Goal: Information Seeking & Learning: Learn about a topic

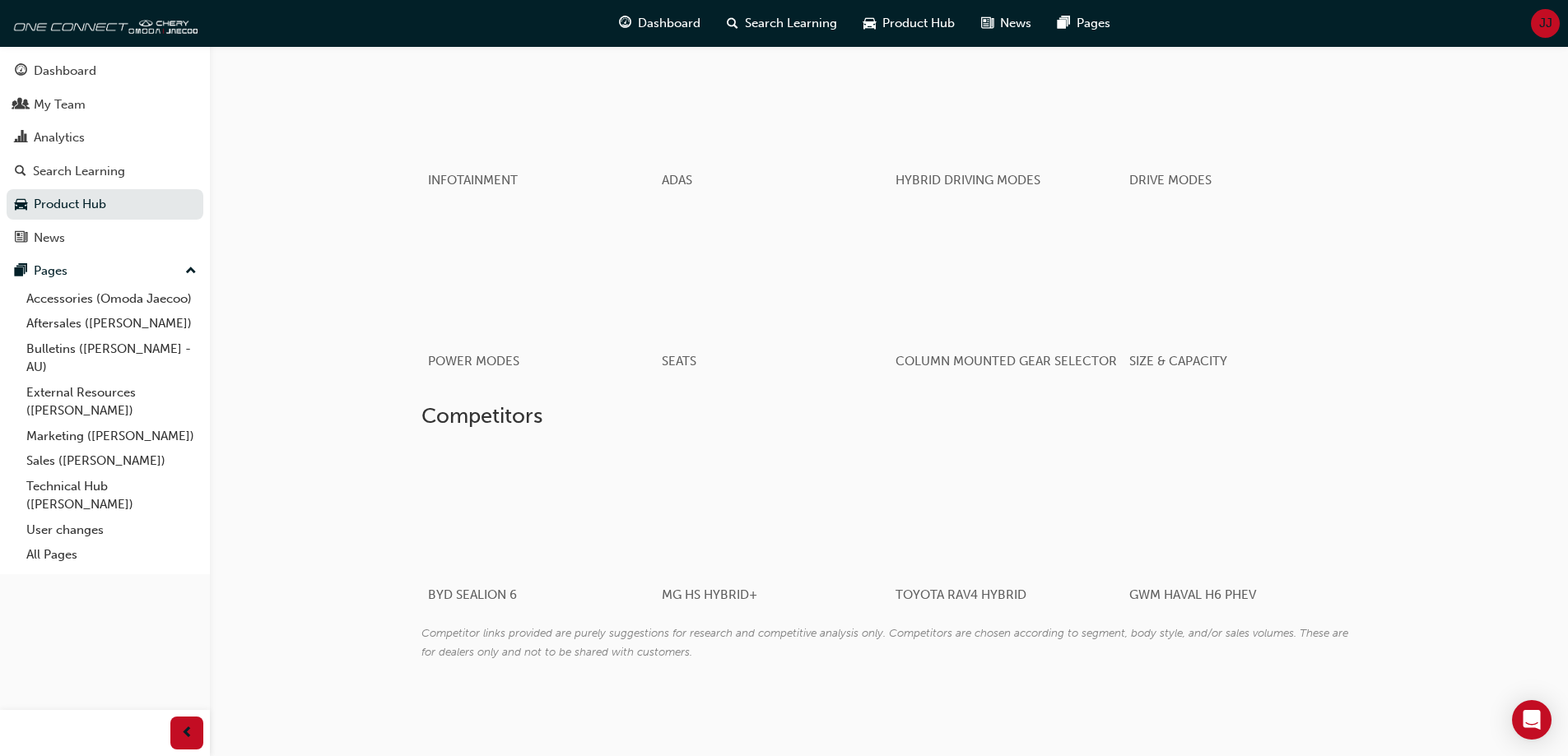
scroll to position [1476, 0]
click at [158, 392] on link "External Resources ([PERSON_NAME])" at bounding box center [112, 402] width 184 height 44
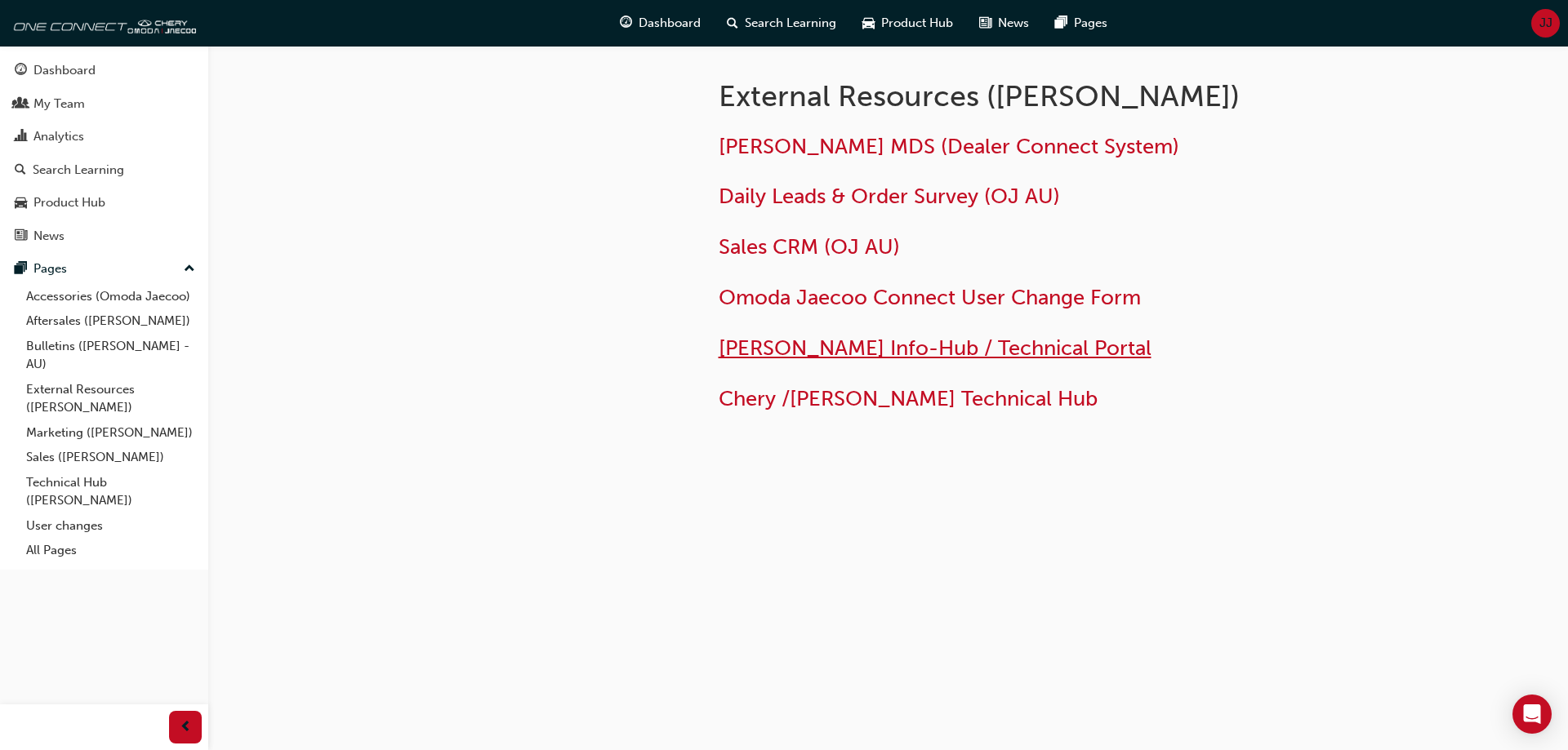
click at [812, 336] on span "Omoda Jaecoo Info-Hub / Technical Portal" at bounding box center [935, 348] width 433 height 25
click at [66, 453] on link "Sales ([PERSON_NAME])" at bounding box center [111, 458] width 182 height 25
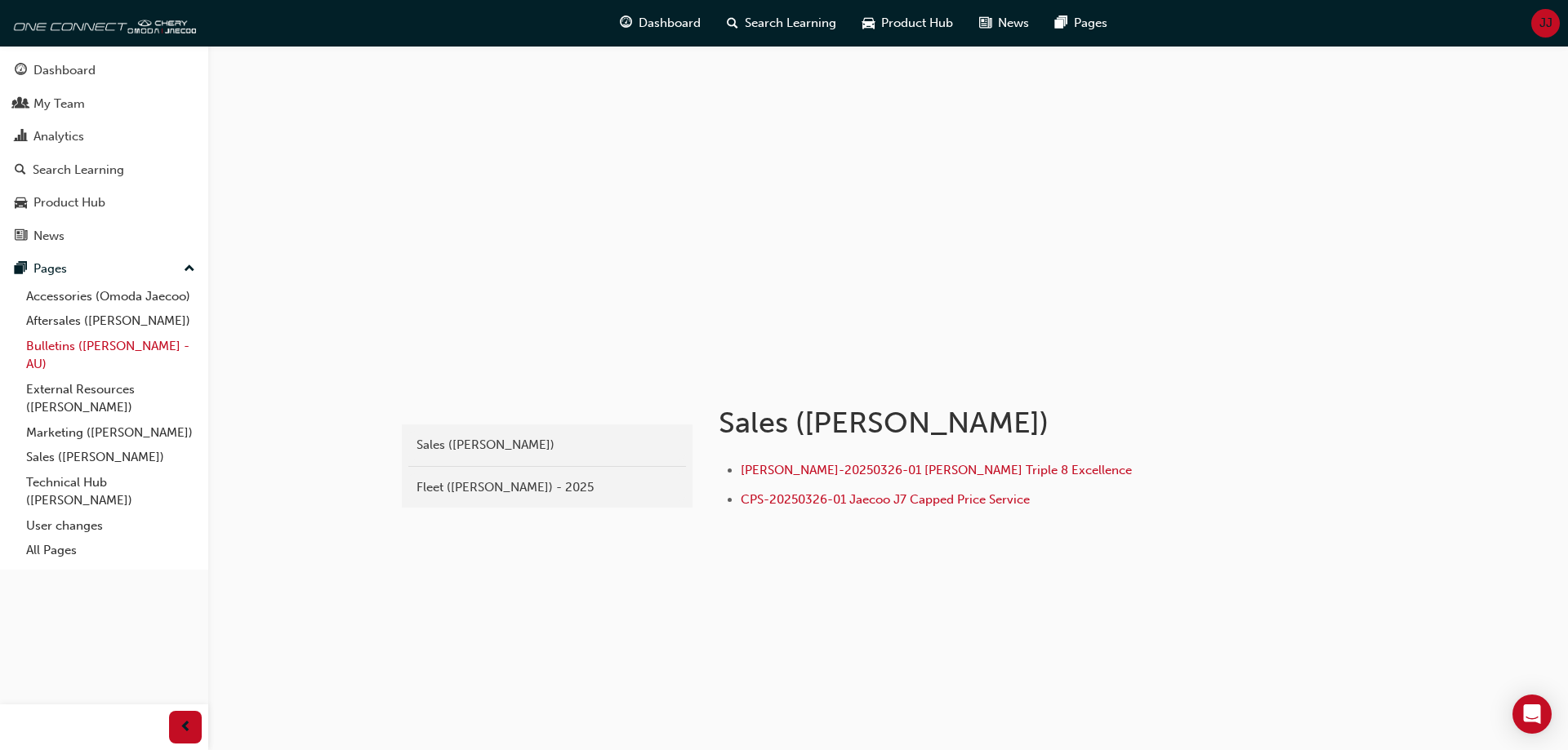
click at [87, 351] on link "Bulletins ([PERSON_NAME] - AU)" at bounding box center [111, 356] width 182 height 44
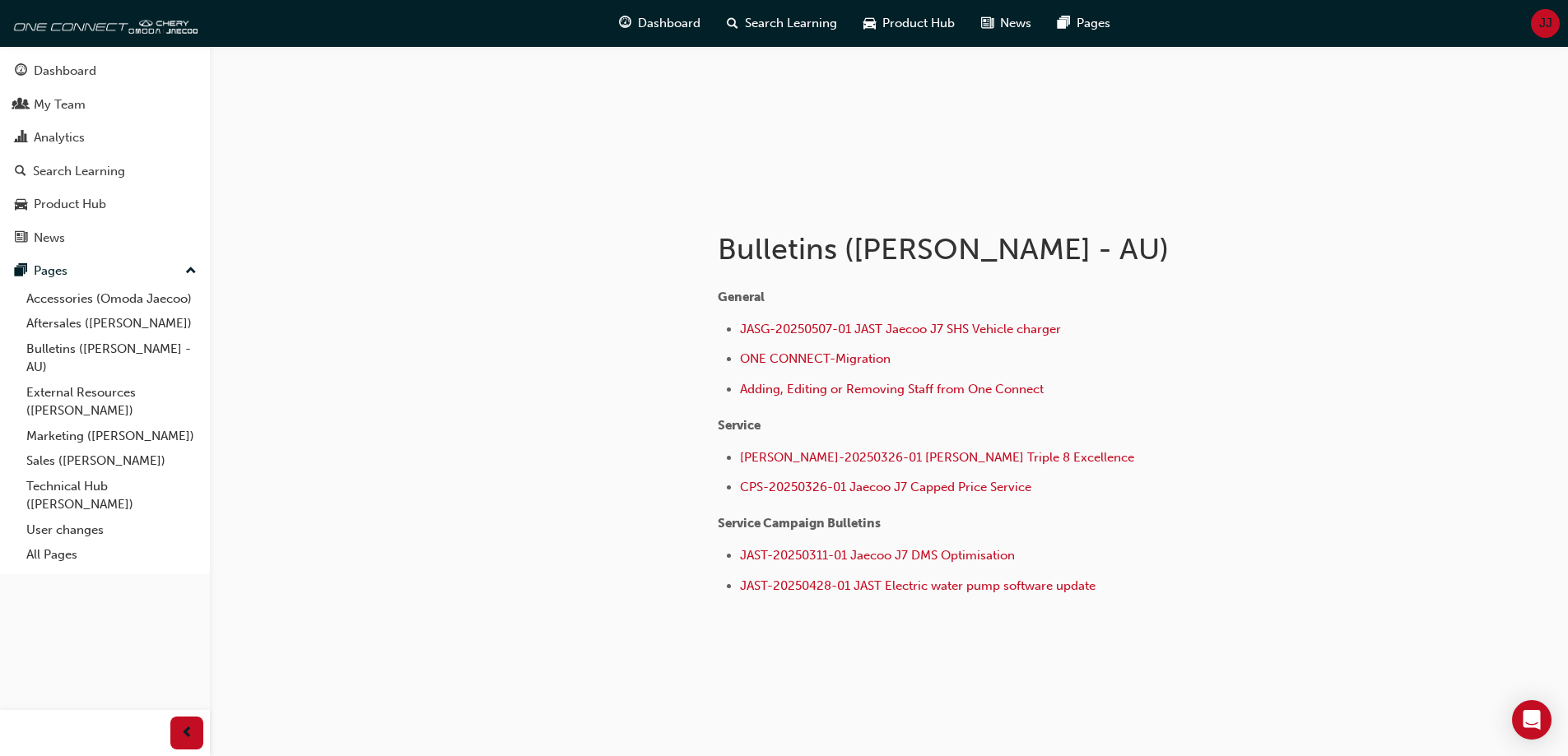
scroll to position [179, 0]
click at [158, 293] on link "Accessories (Omoda Jaecoo)" at bounding box center [112, 299] width 184 height 26
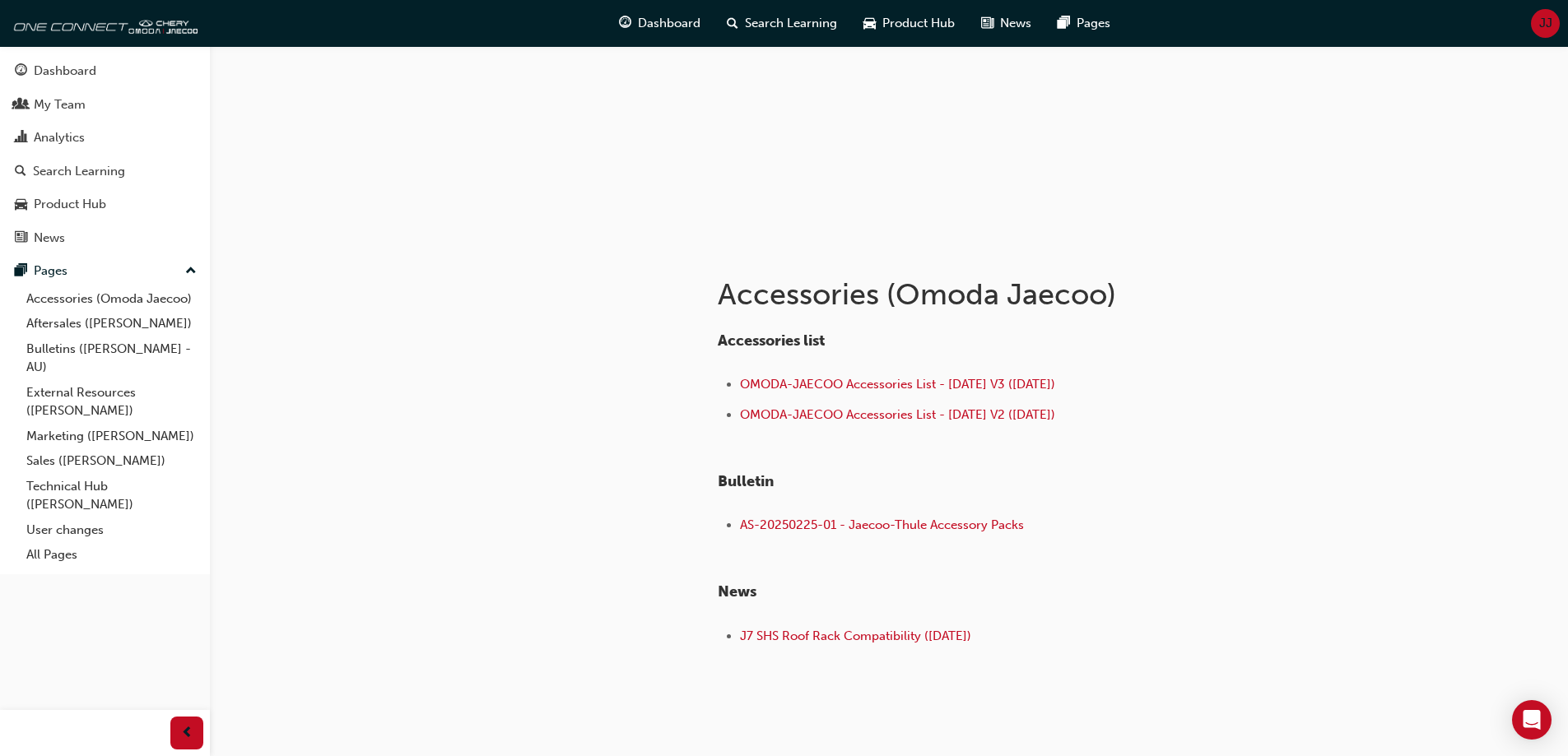
scroll to position [102, 0]
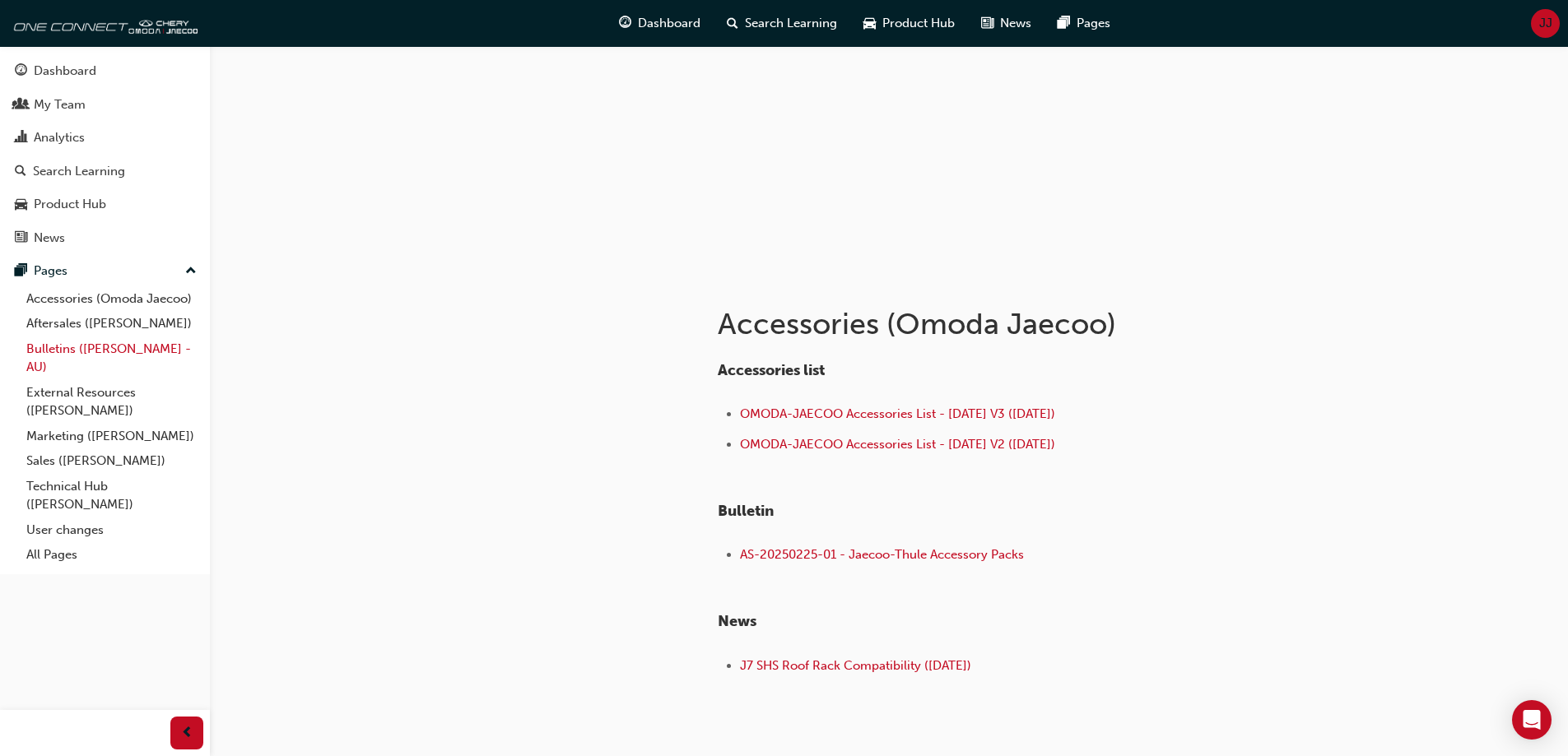
click at [104, 352] on link "Bulletins ([PERSON_NAME] - AU)" at bounding box center [112, 358] width 184 height 44
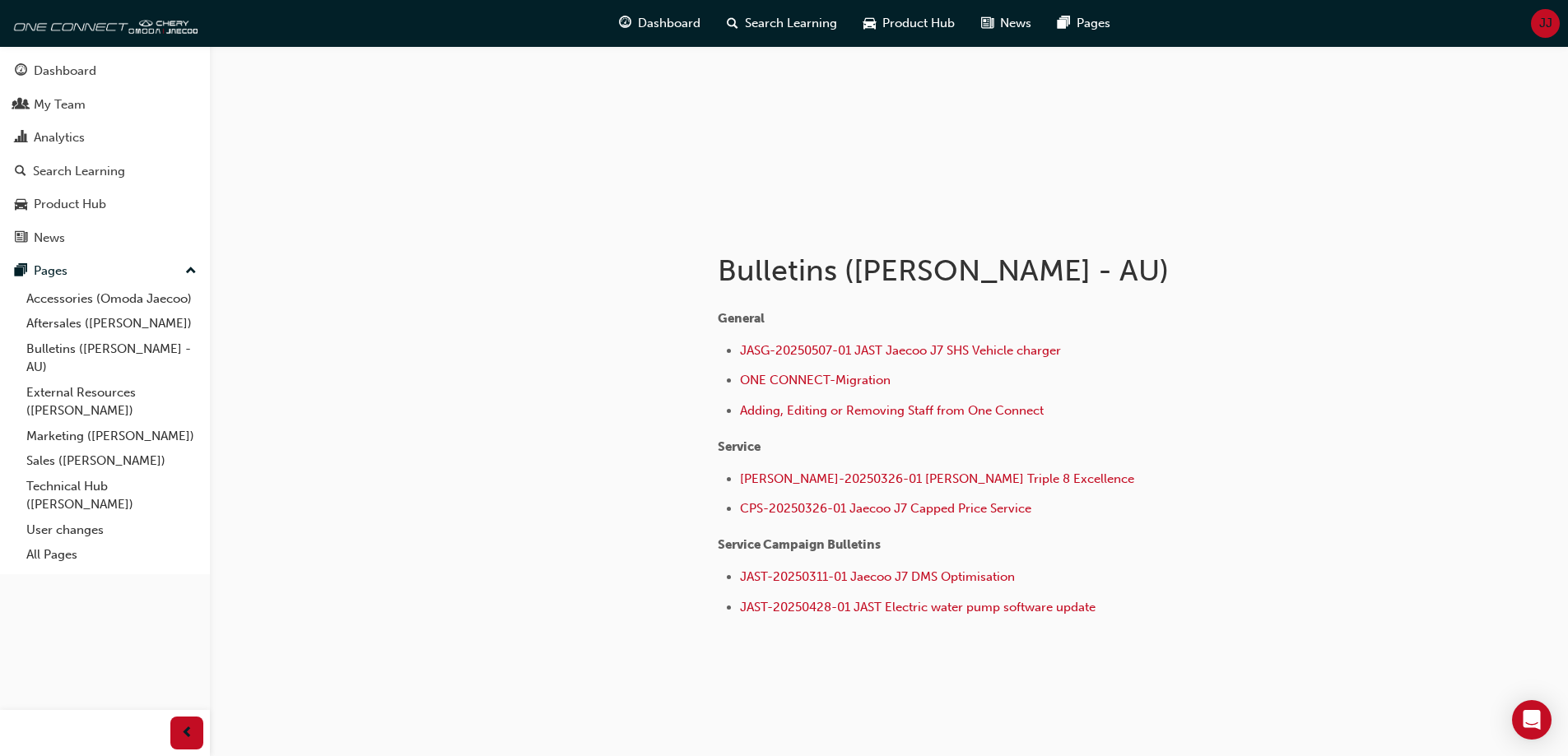
scroll to position [179, 0]
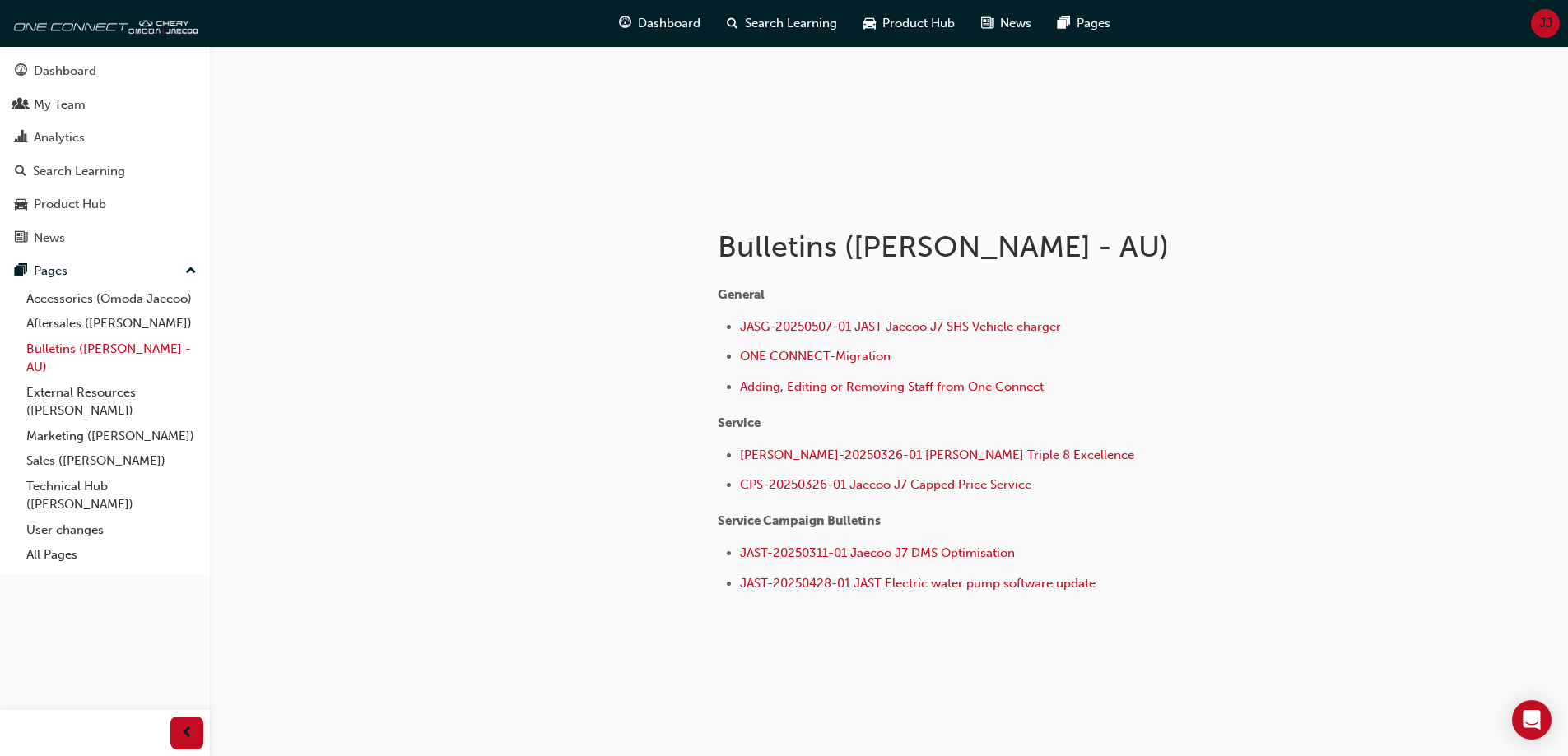
click at [57, 354] on link "Bulletins ([PERSON_NAME] - AU)" at bounding box center [112, 358] width 184 height 44
click at [38, 559] on link "All Pages" at bounding box center [112, 555] width 184 height 26
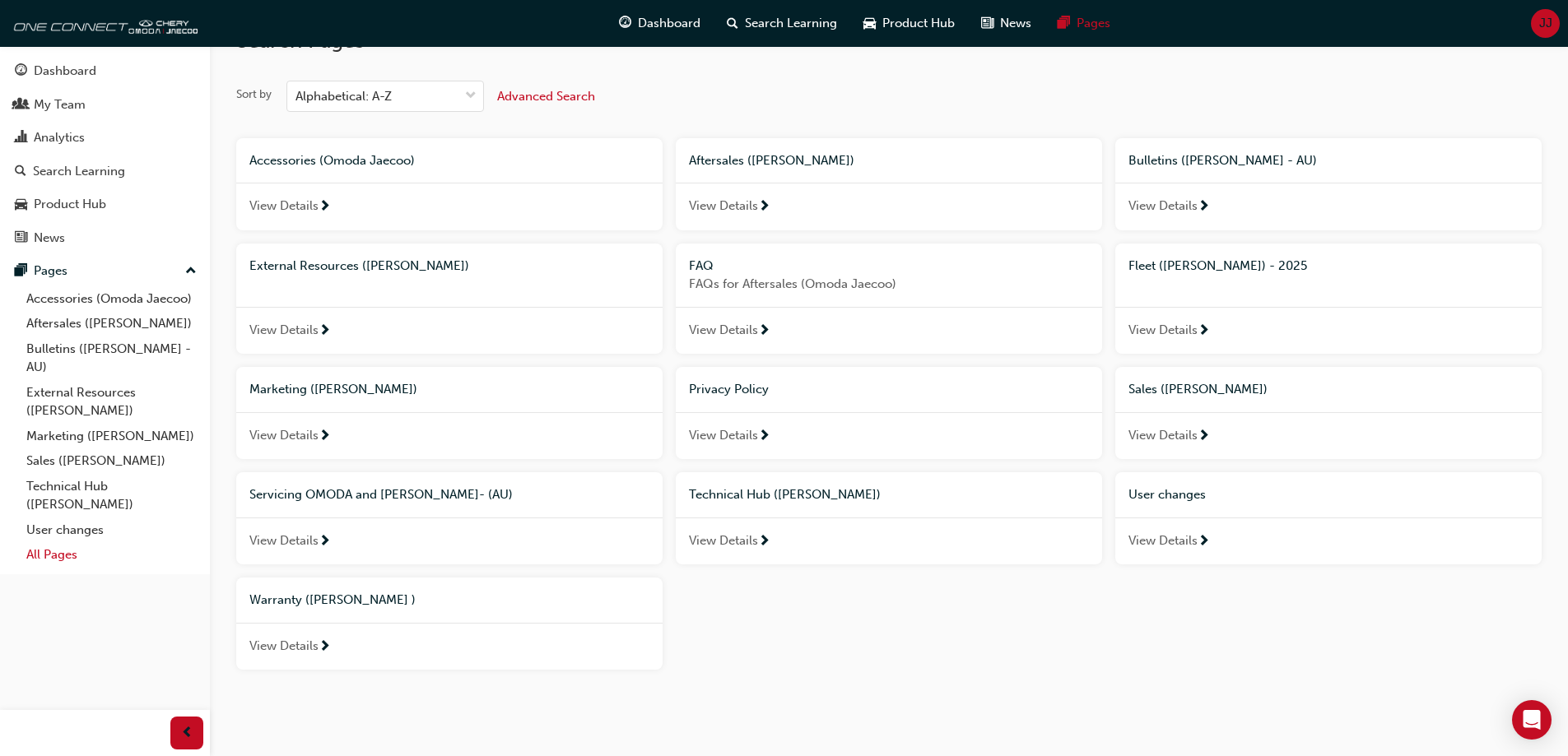
scroll to position [65, 0]
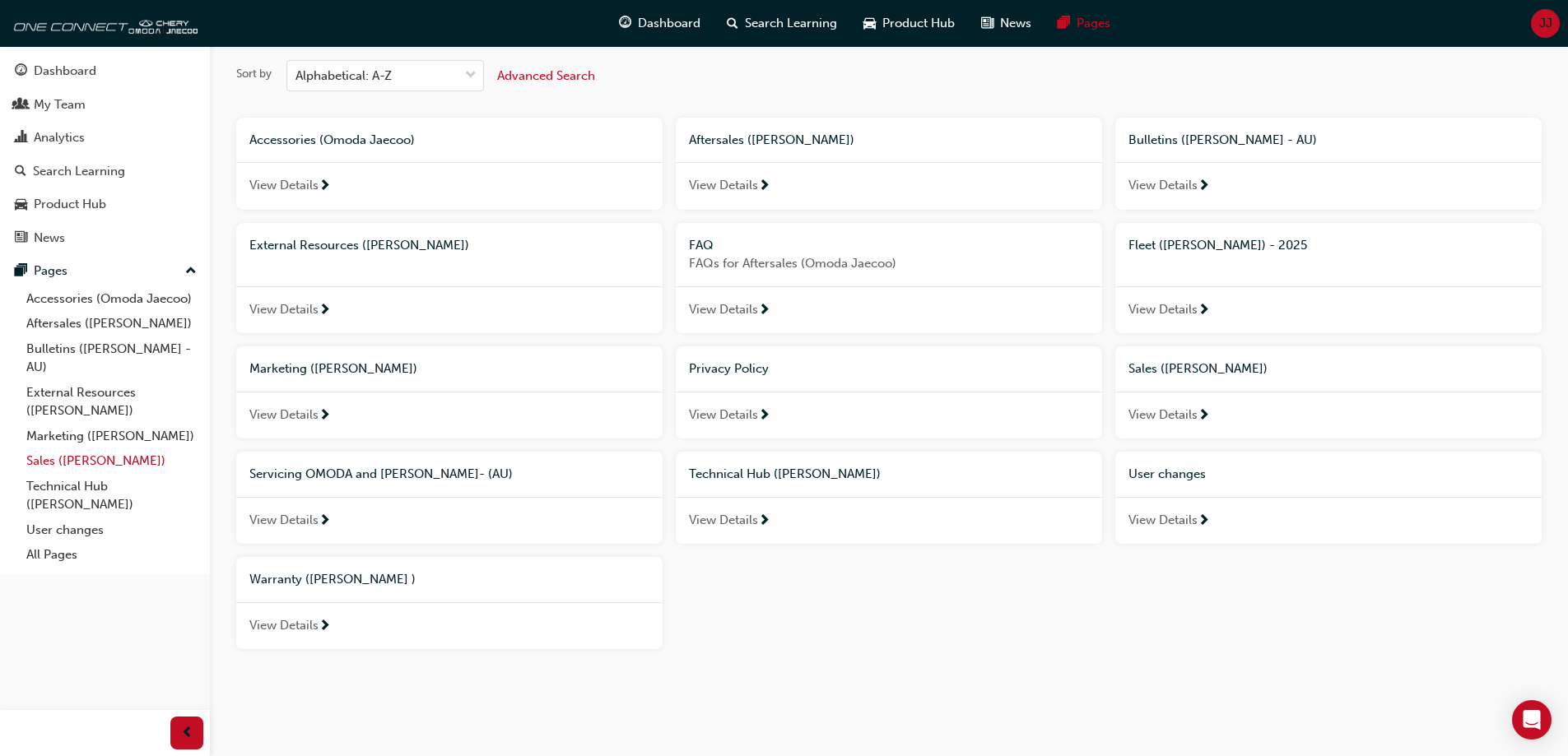
click at [48, 460] on link "Sales ([PERSON_NAME])" at bounding box center [112, 462] width 184 height 26
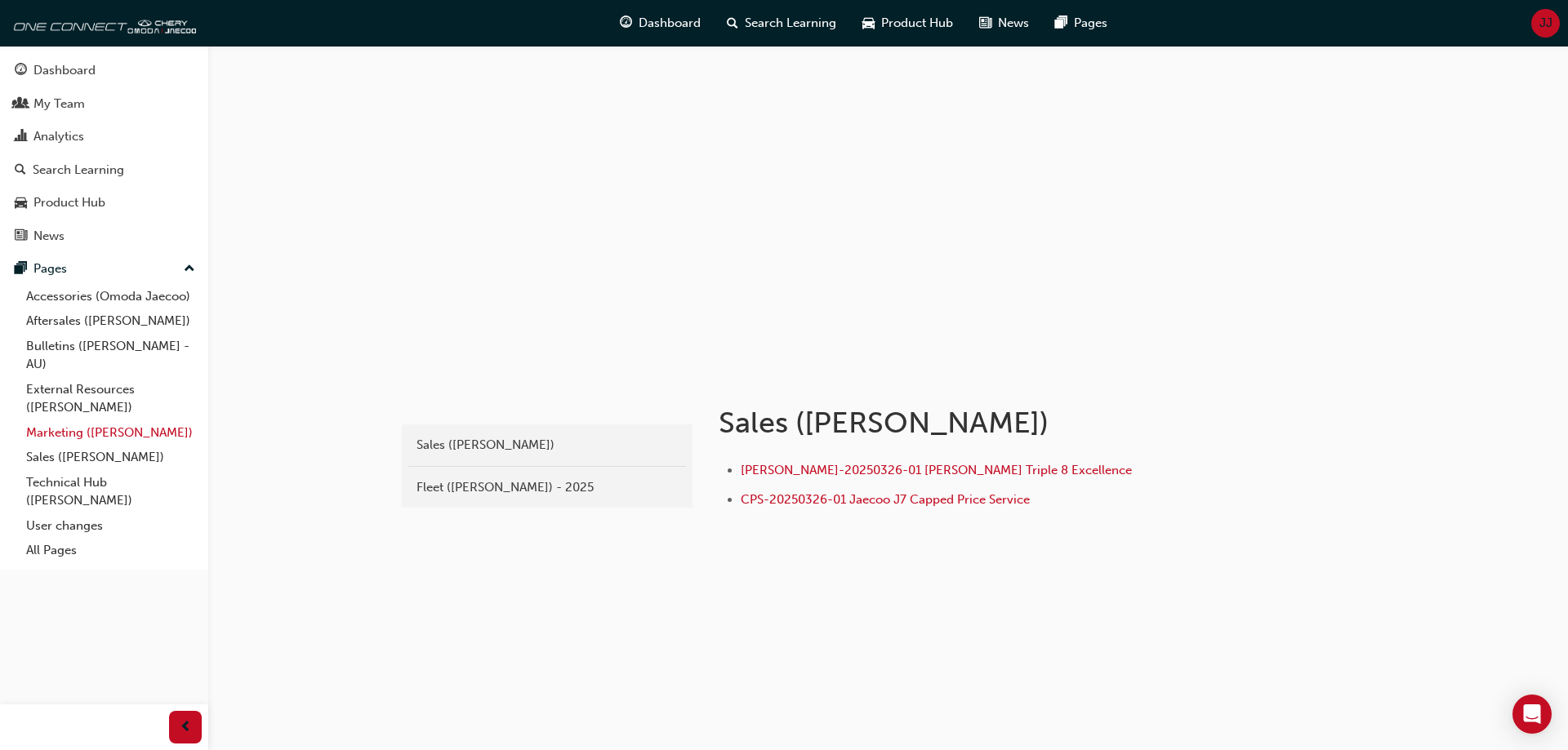
click at [49, 435] on link "Marketing ([PERSON_NAME])" at bounding box center [111, 433] width 182 height 25
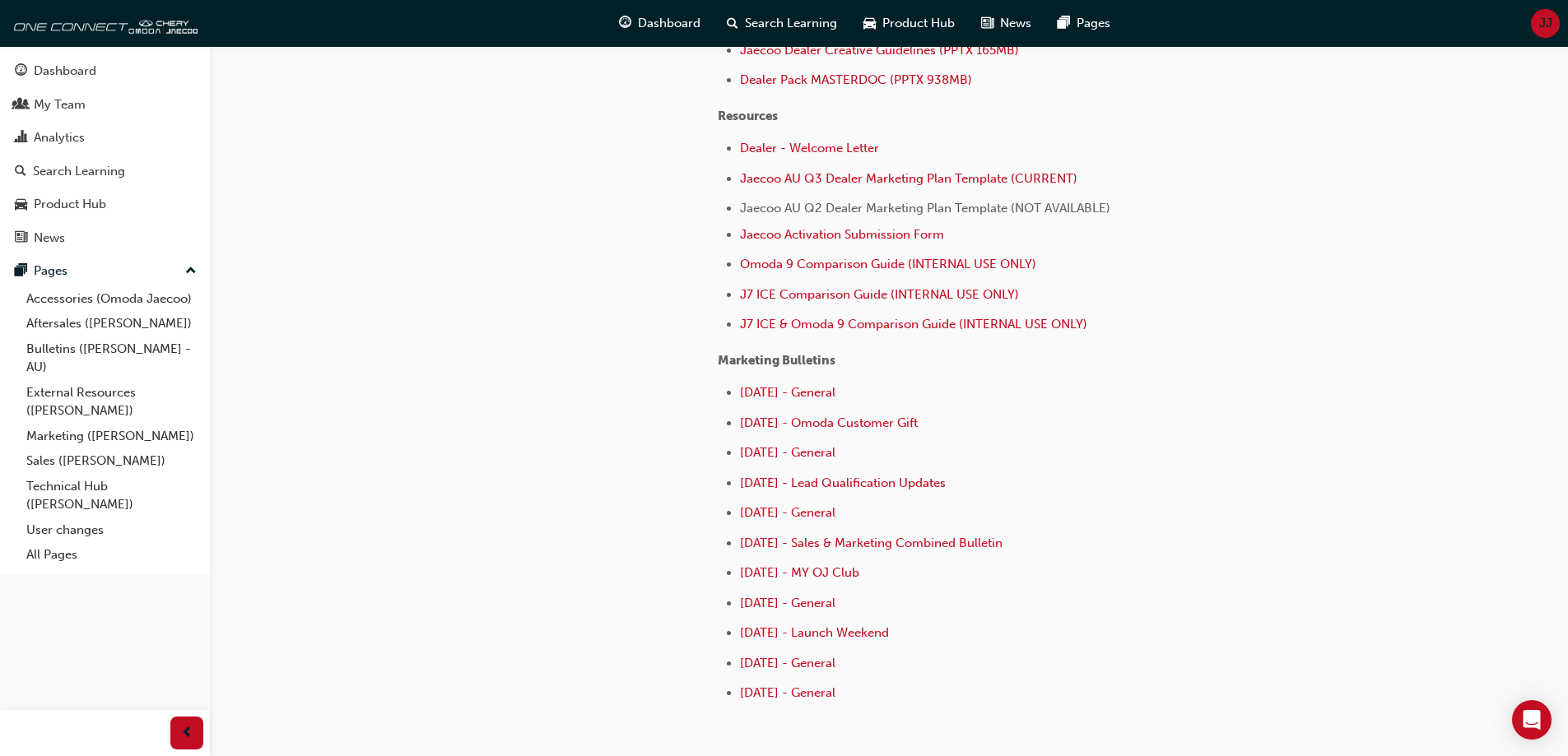
scroll to position [658, 0]
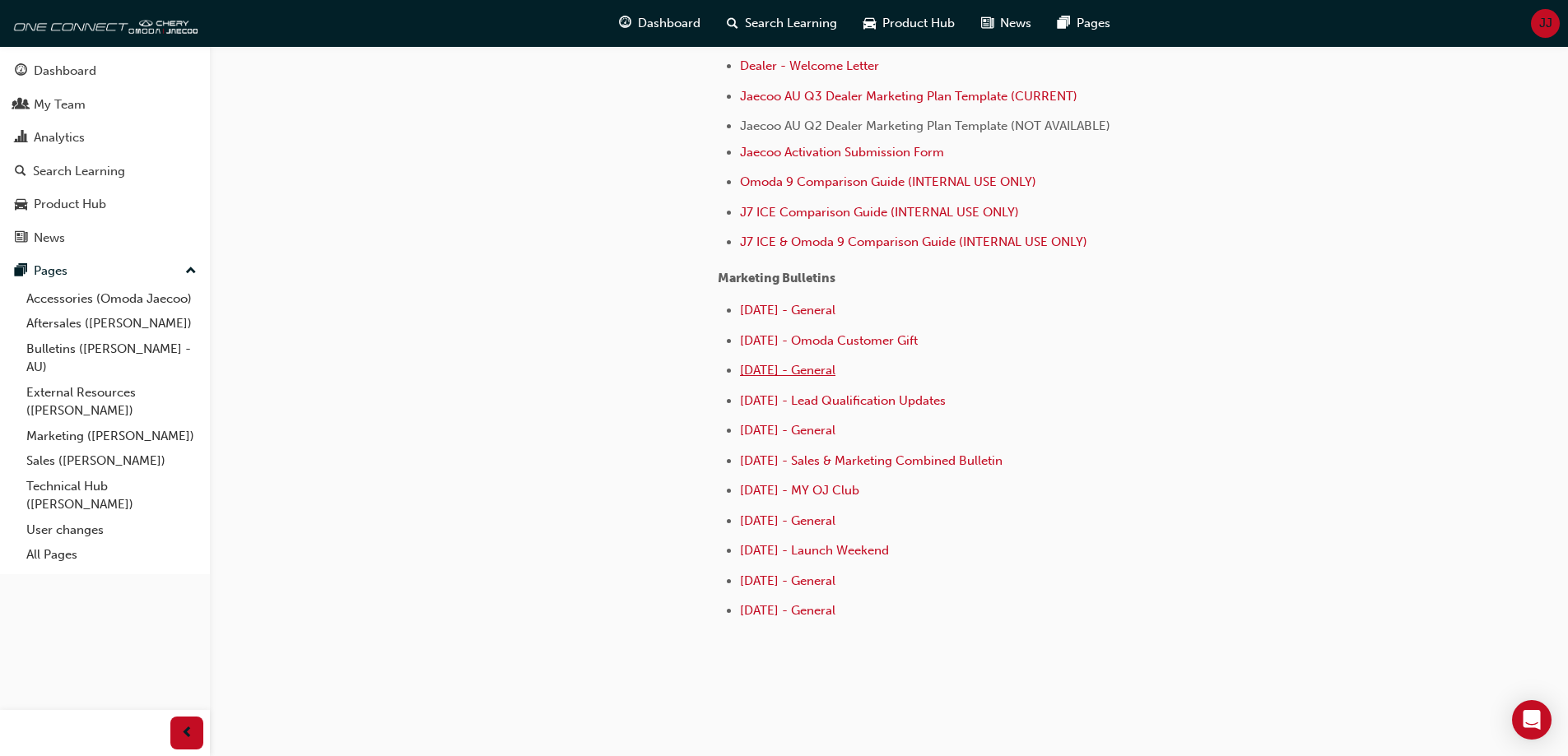
click at [836, 375] on span "[DATE] - General" at bounding box center [787, 370] width 95 height 15
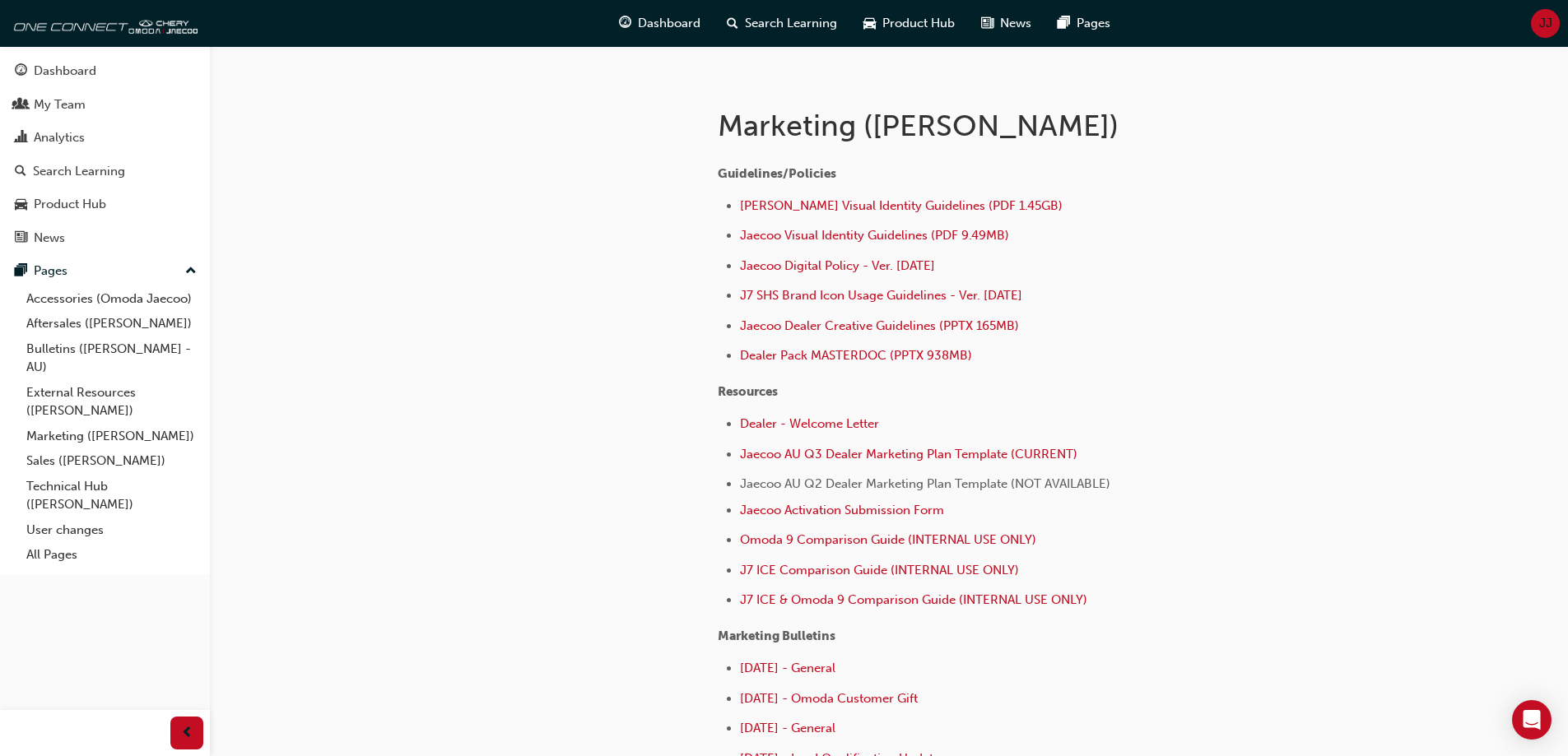
scroll to position [329, 0]
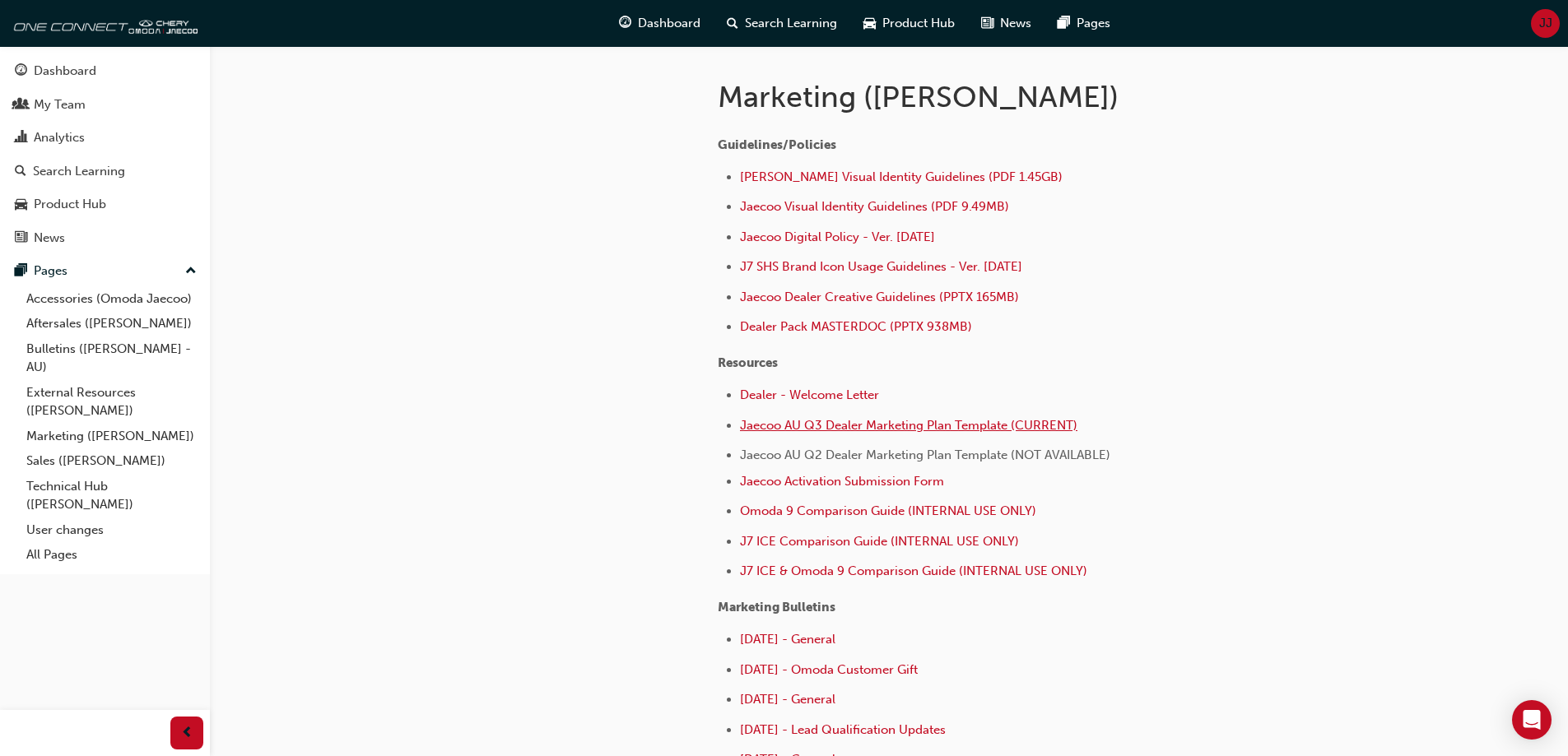
click at [842, 426] on span "Jaecoo AU Q3 Dealer Marketing Plan Template (CURRENT)" at bounding box center [908, 425] width 337 height 15
click at [842, 425] on span "Jaecoo AU Q3 Dealer Marketing Plan Template (CURRENT)" at bounding box center [908, 425] width 337 height 15
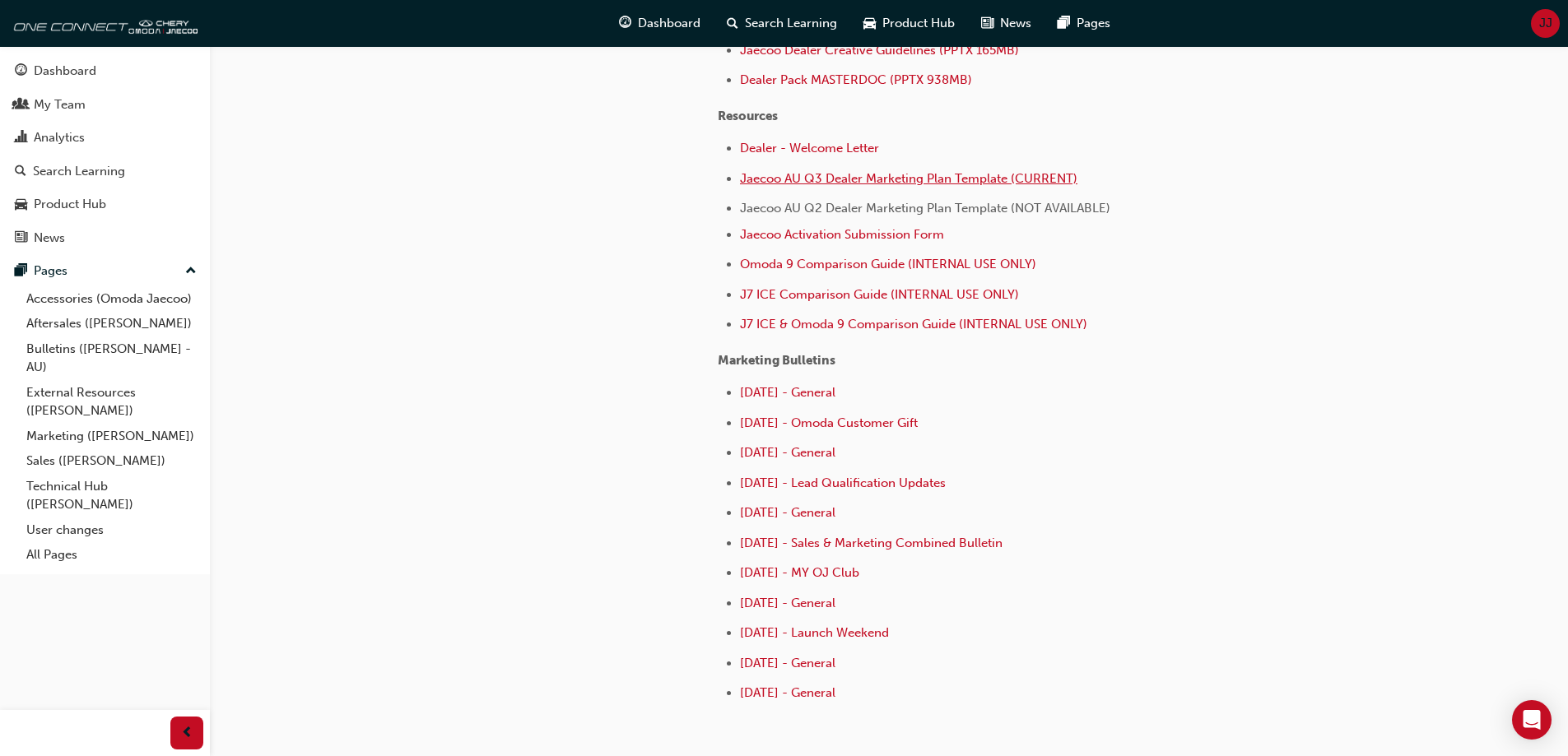
scroll to position [658, 0]
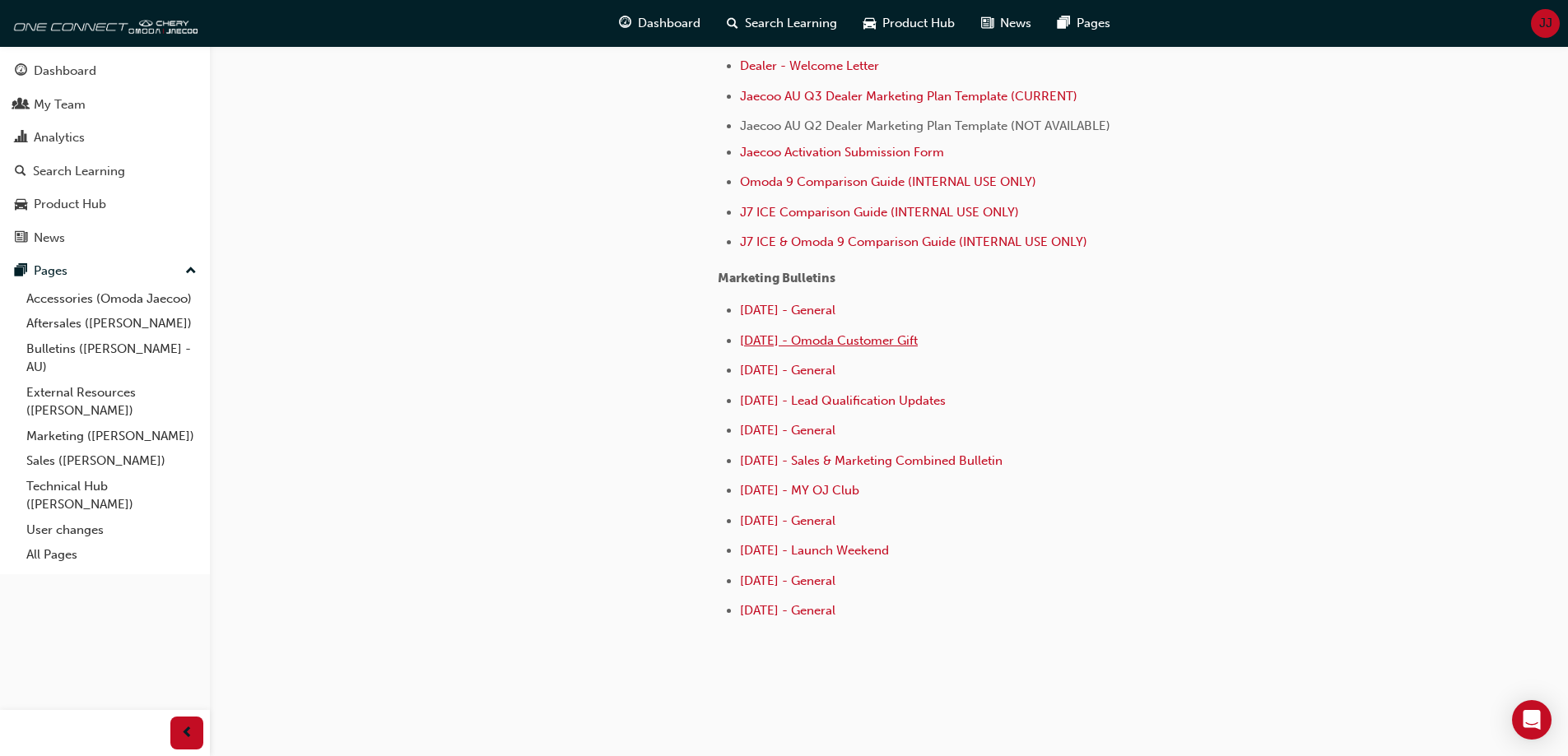
click at [895, 340] on span "[DATE] - Omoda Customer Gift" at bounding box center [828, 341] width 177 height 15
click at [836, 309] on span "[DATE] - General" at bounding box center [787, 310] width 95 height 15
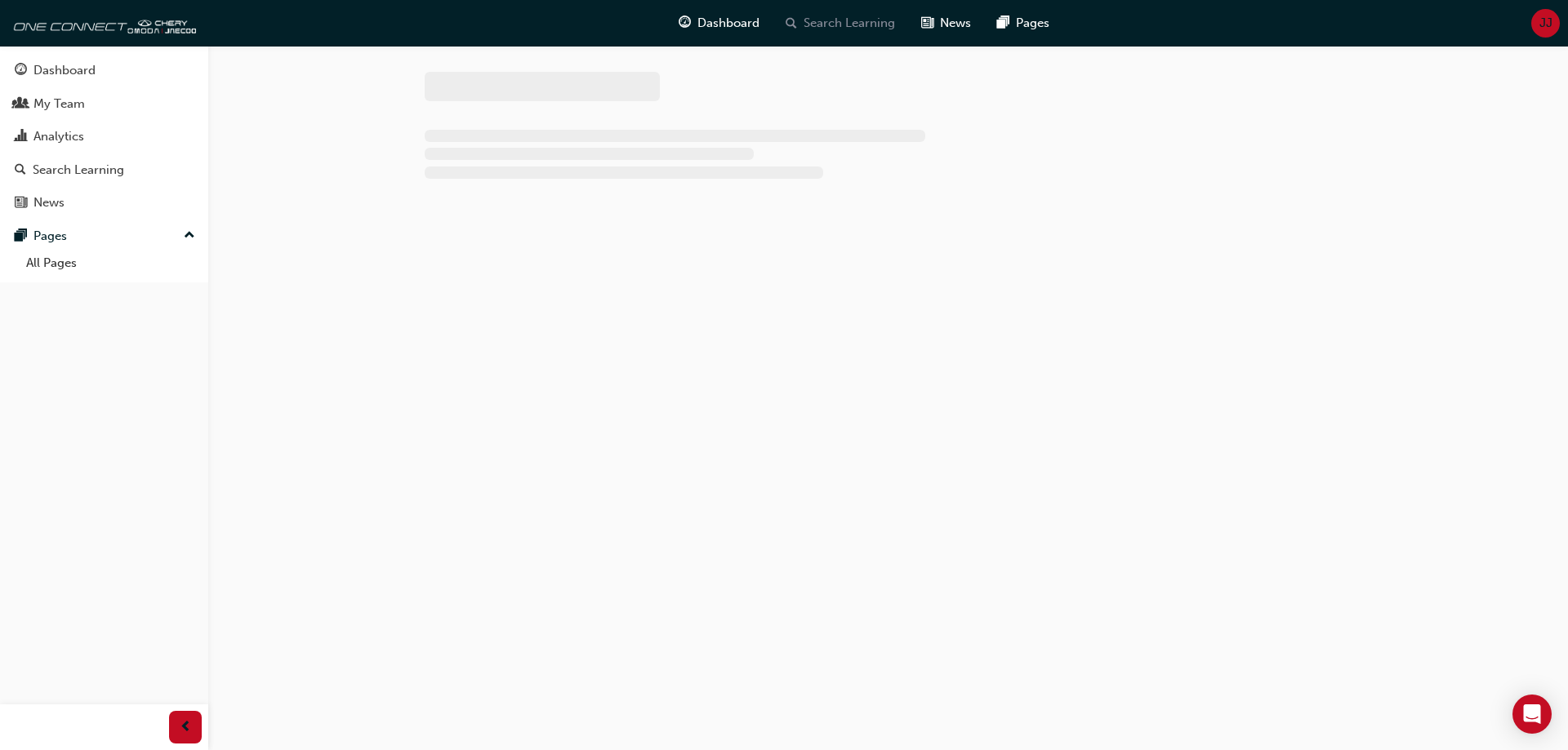
click at [827, 28] on span "Search Learning" at bounding box center [849, 23] width 92 height 19
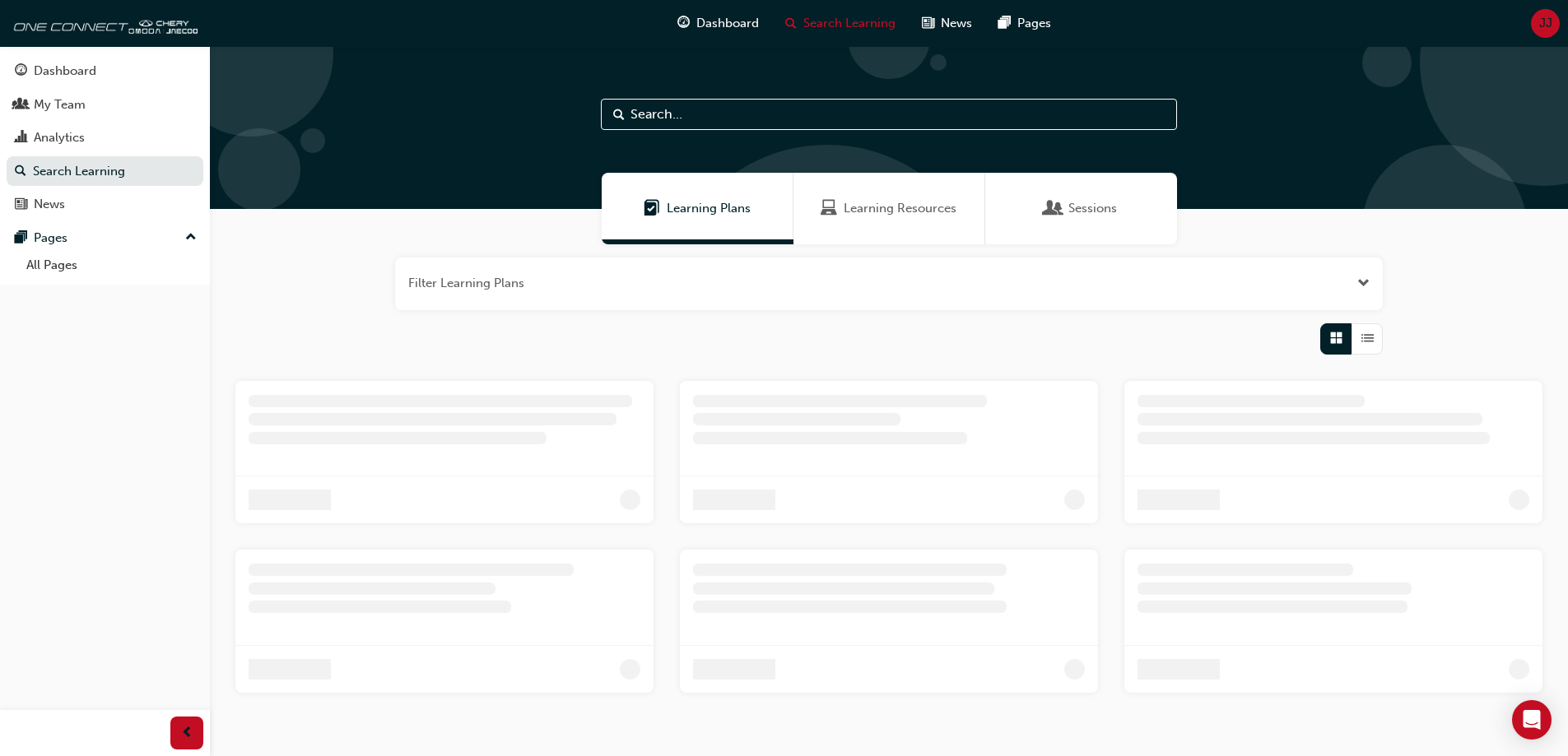
click at [833, 28] on span "Search Learning" at bounding box center [849, 23] width 92 height 19
click at [665, 106] on input "text" at bounding box center [889, 114] width 576 height 31
paste input "SOCIAL MEDIA BATTLES"
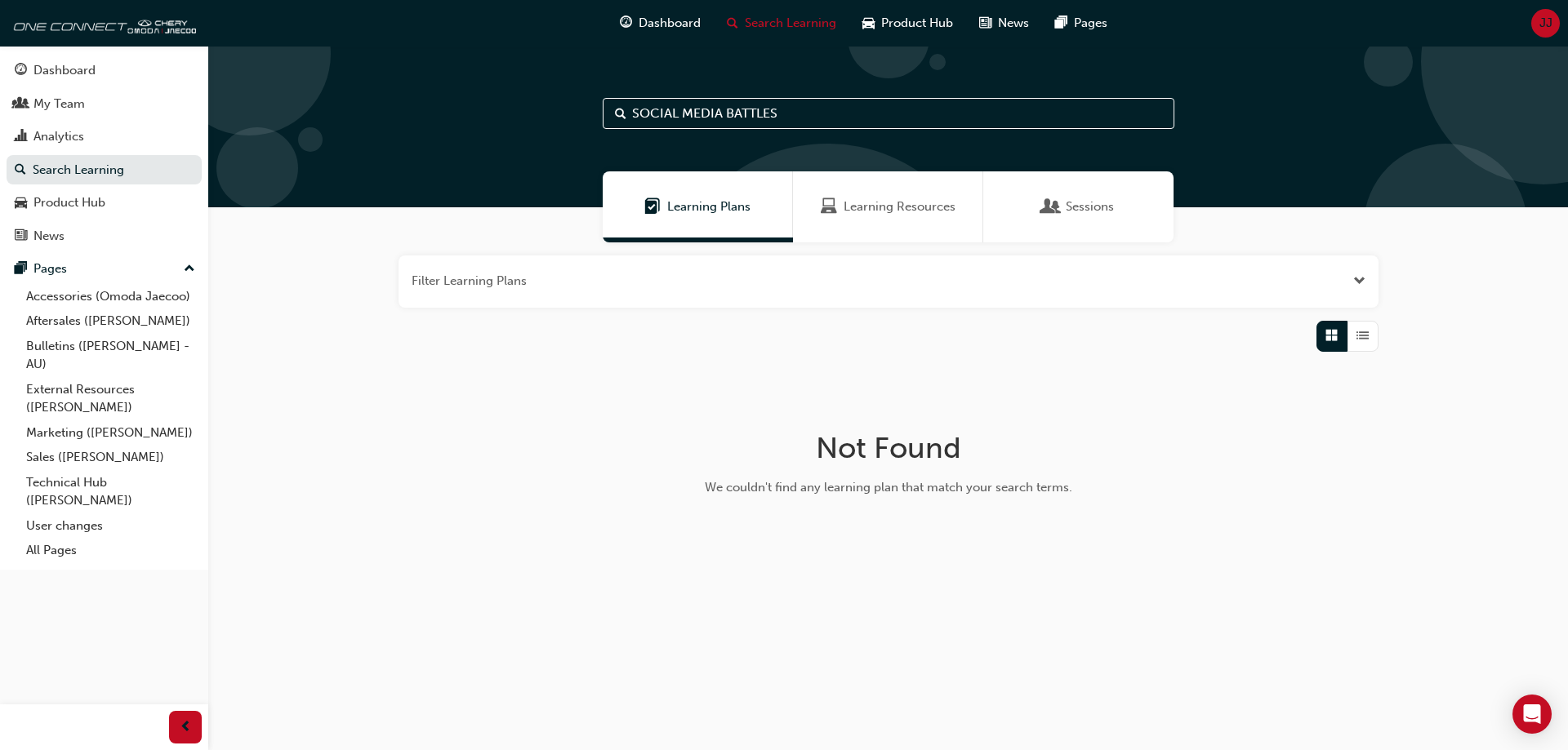
type input "SOCIAL MEDIA BATTLES"
click at [430, 424] on div "Filter Learning Plans Not Found We couldn't find any learning plan that match y…" at bounding box center [888, 408] width 1360 height 333
click at [90, 347] on link "Bulletins ([PERSON_NAME] - AU)" at bounding box center [111, 356] width 182 height 44
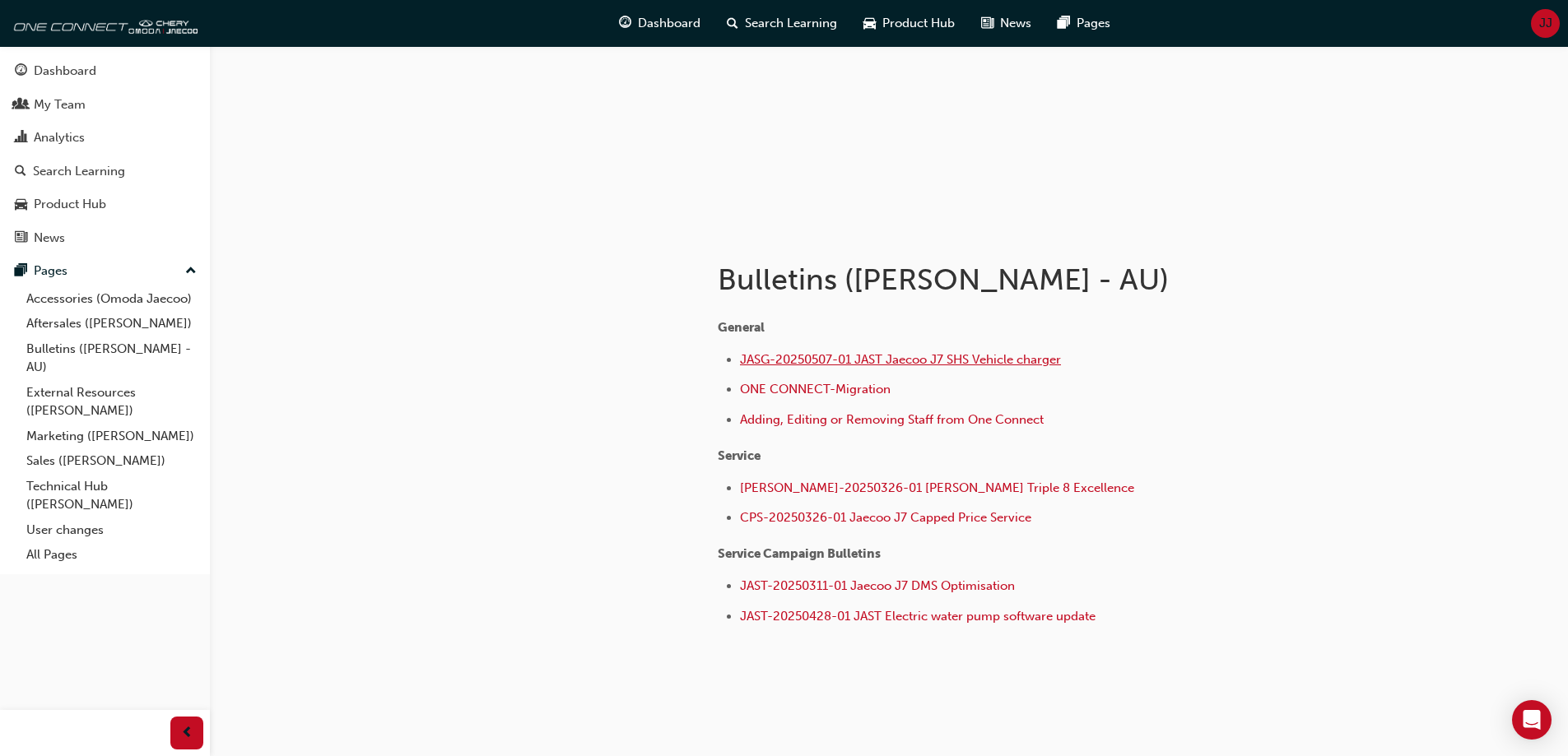
scroll to position [179, 0]
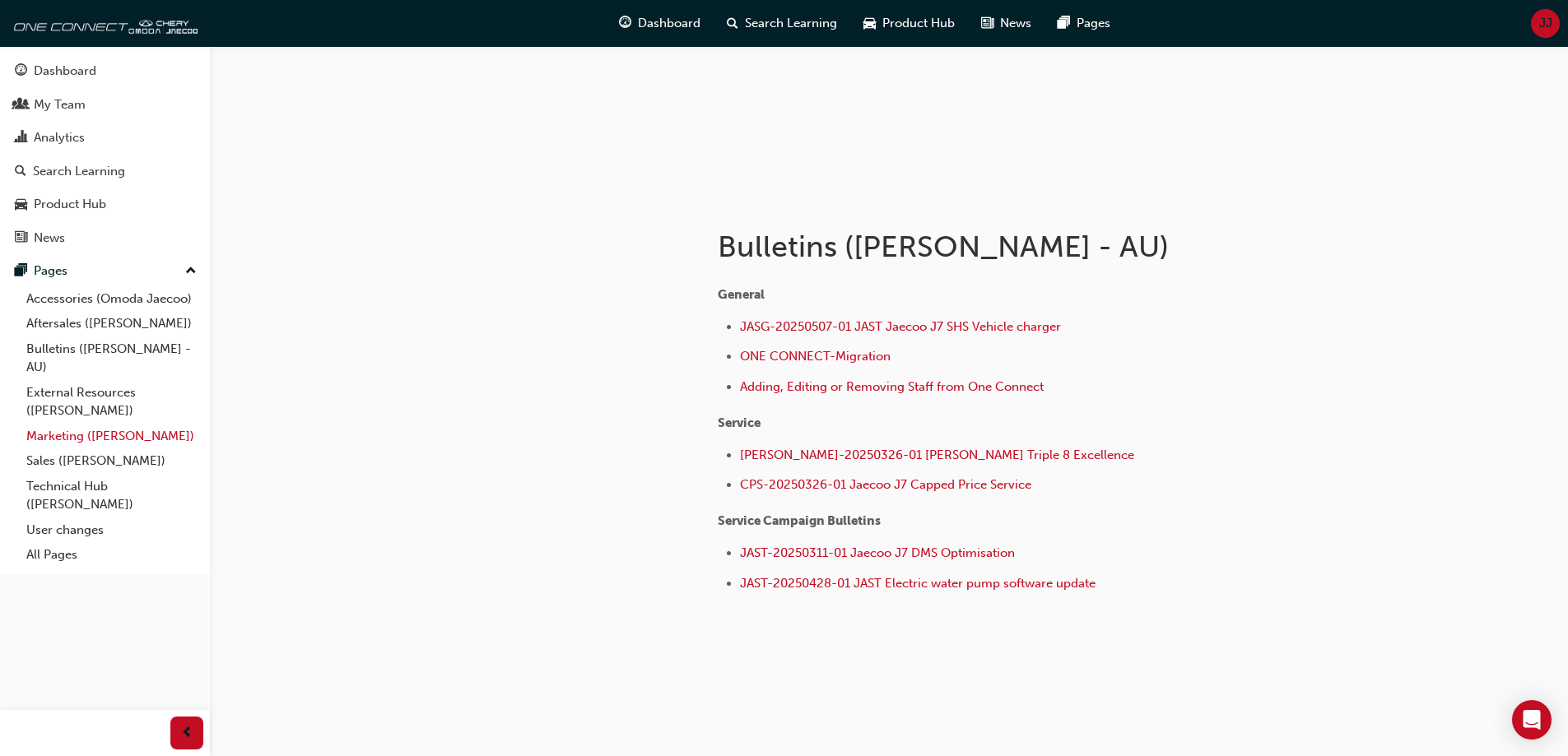
click at [63, 439] on link "Marketing ([PERSON_NAME])" at bounding box center [112, 437] width 184 height 26
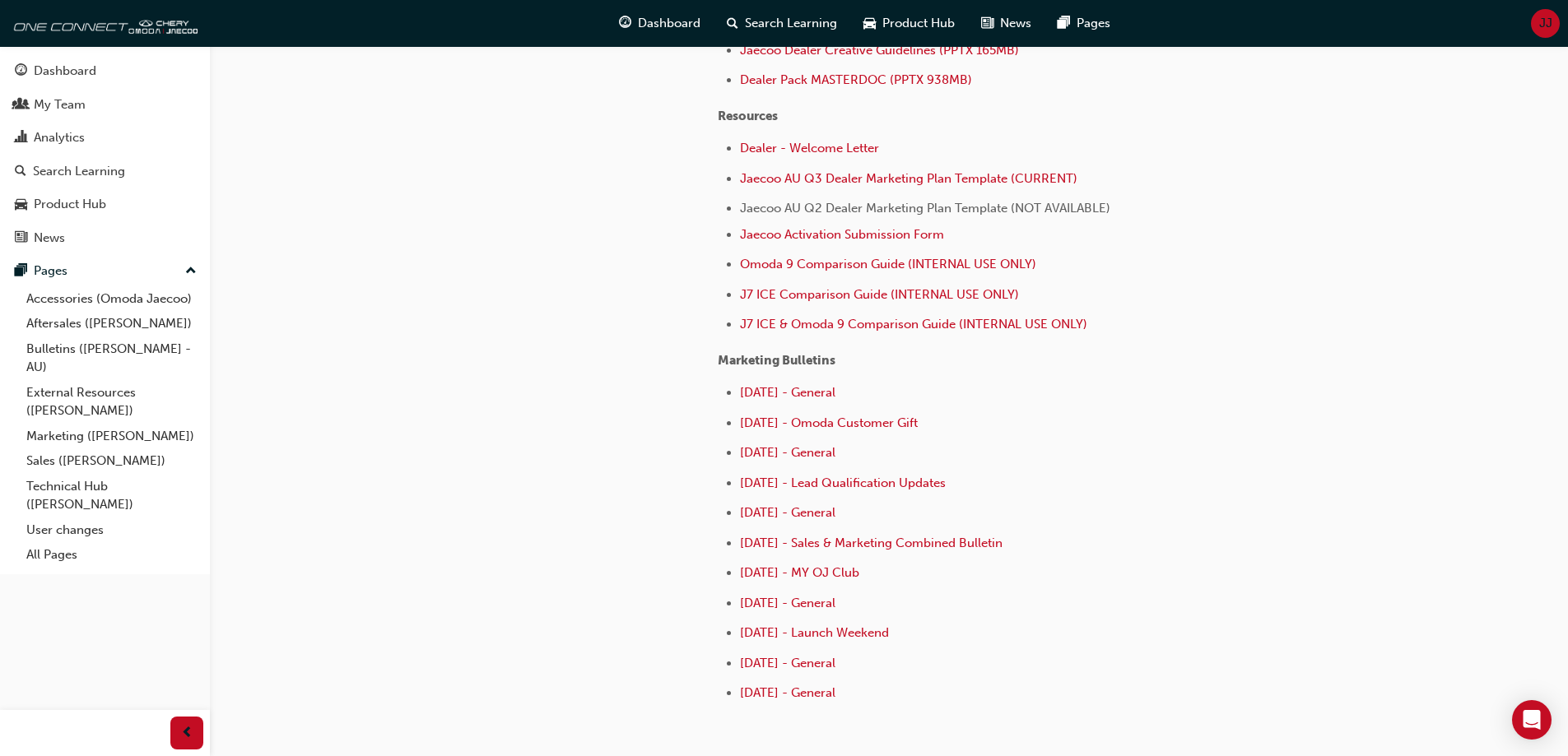
scroll to position [658, 0]
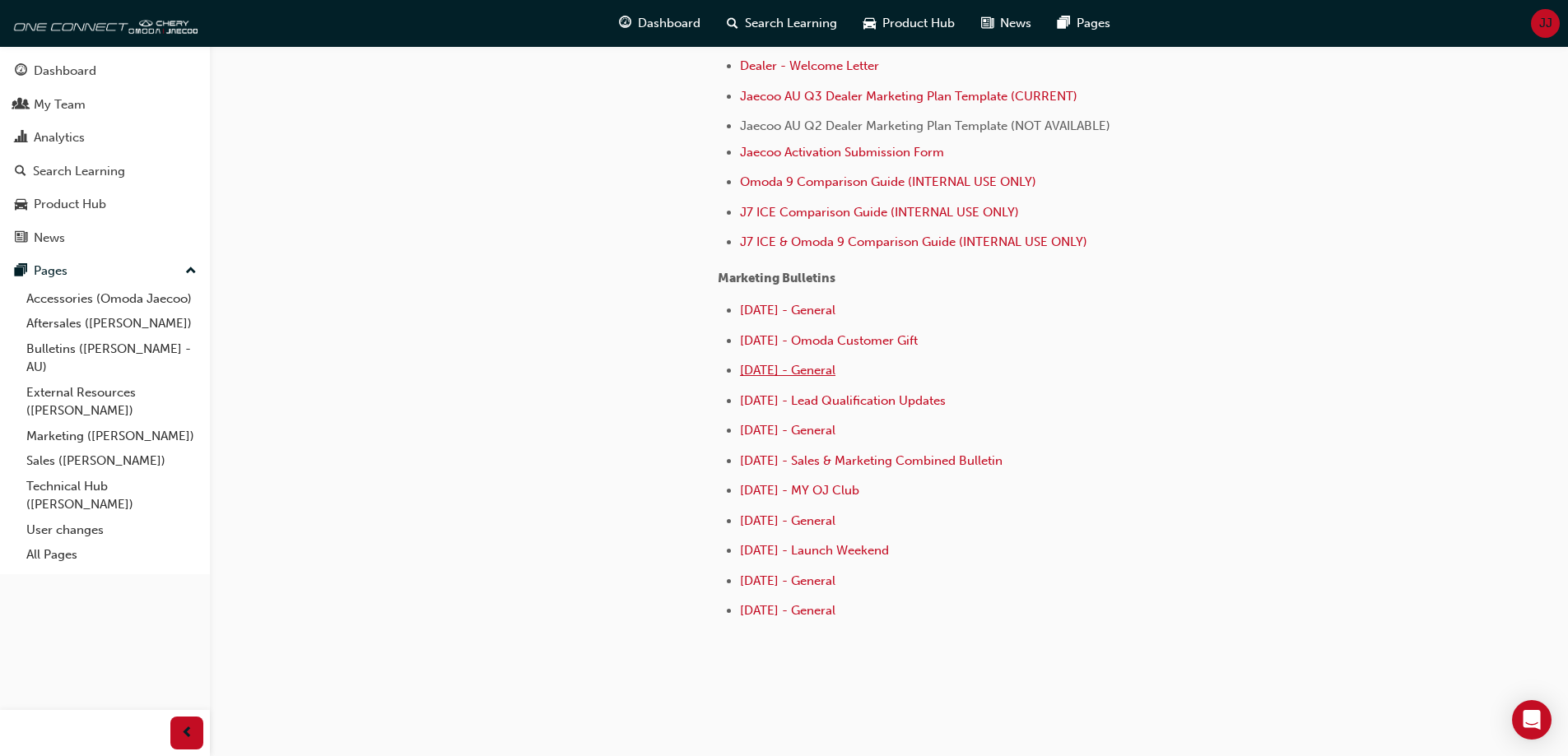
click at [804, 367] on span "[DATE] - General" at bounding box center [787, 370] width 95 height 15
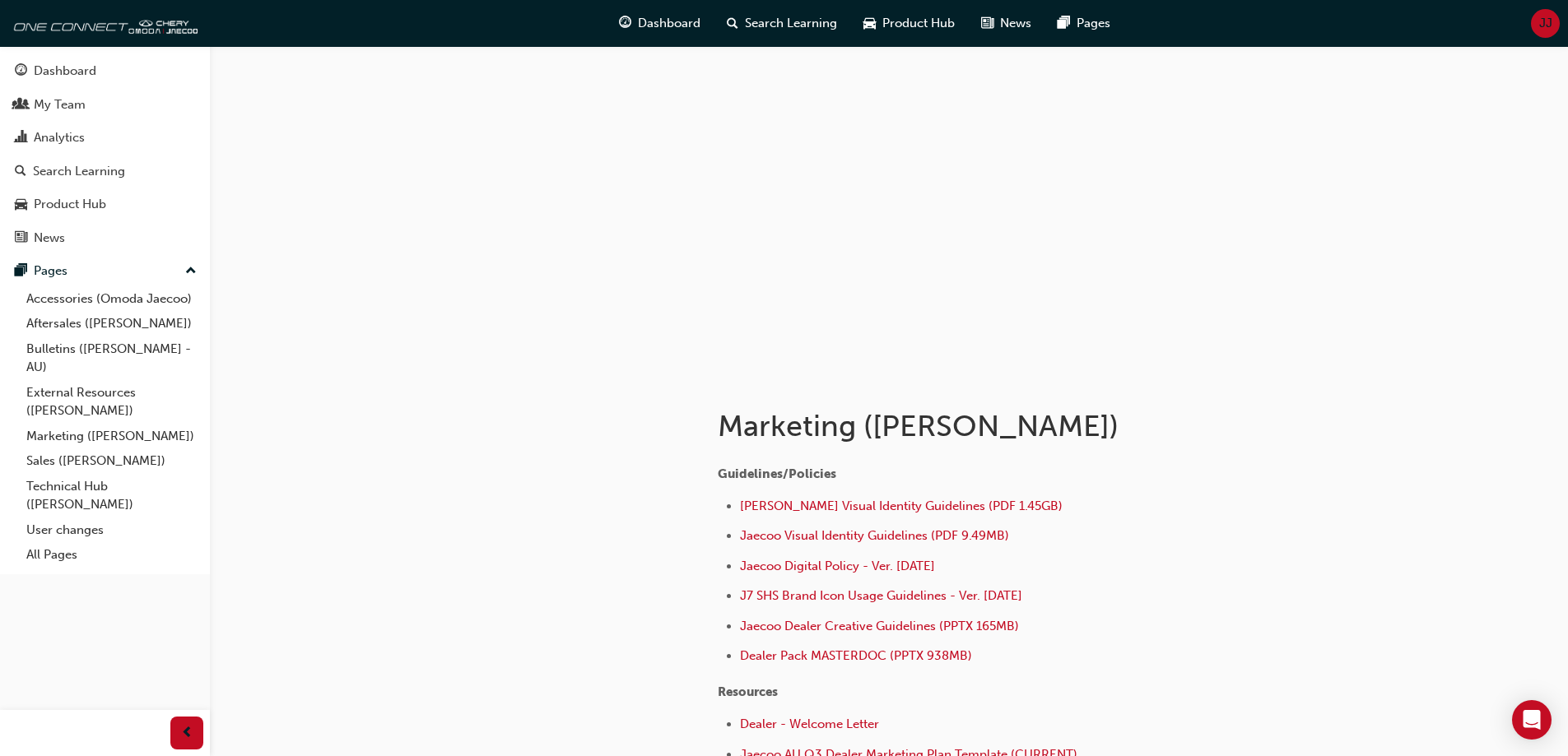
scroll to position [165, 0]
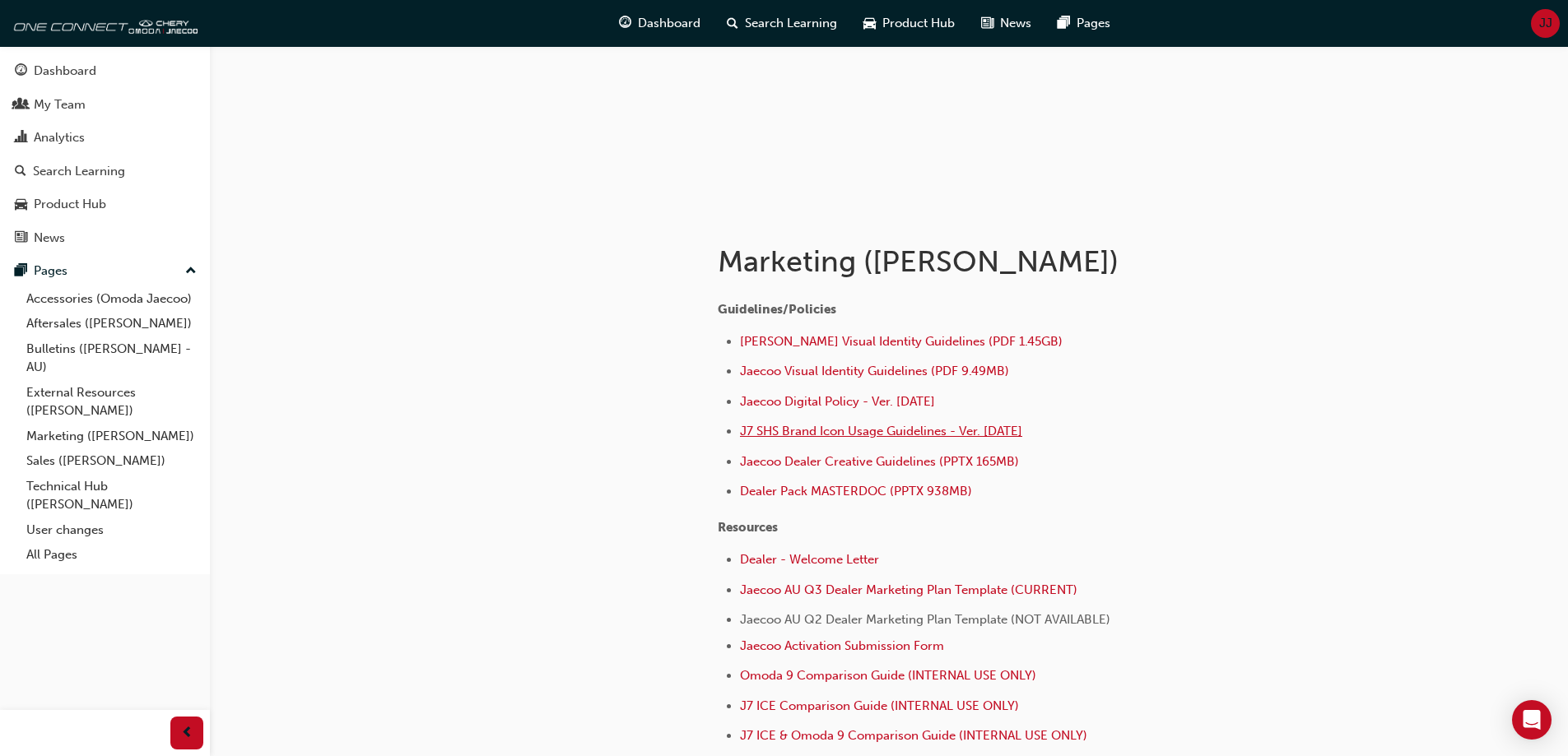
click at [798, 430] on span "J7 SHS Brand Icon Usage Guidelines - Ver. [DATE]" at bounding box center [880, 431] width 283 height 15
